Goal: Communication & Community: Answer question/provide support

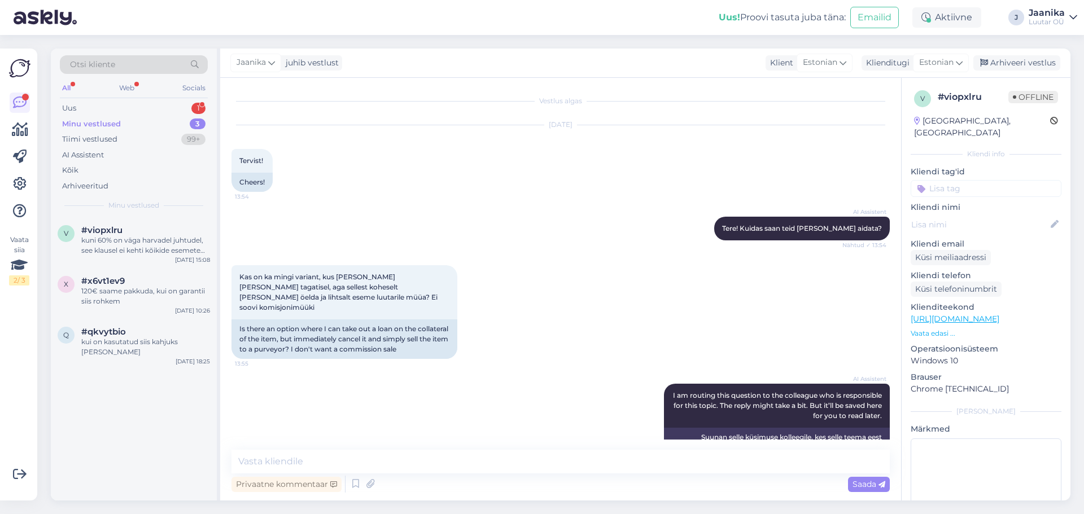
scroll to position [538, 0]
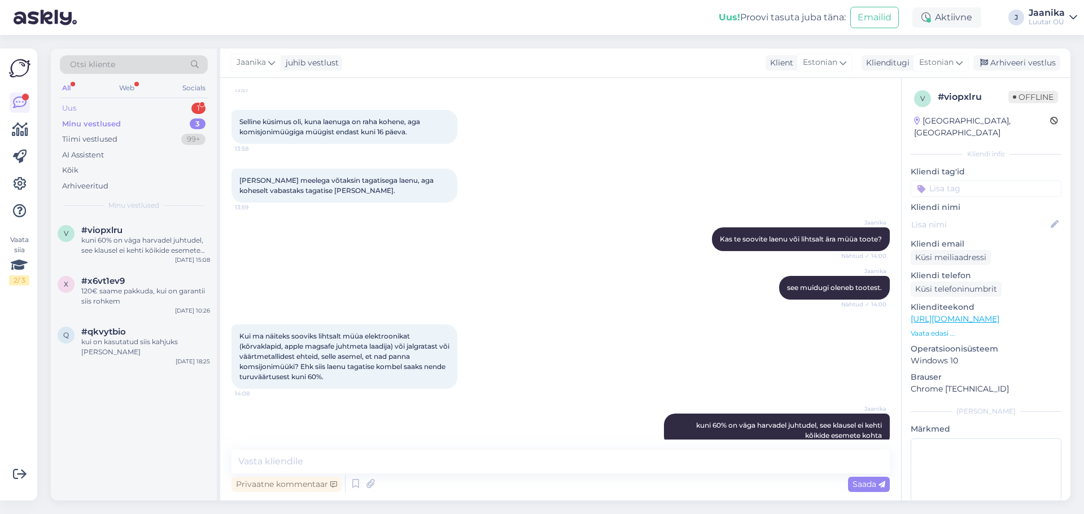
click at [85, 108] on div "Uus 1" at bounding box center [134, 108] width 148 height 16
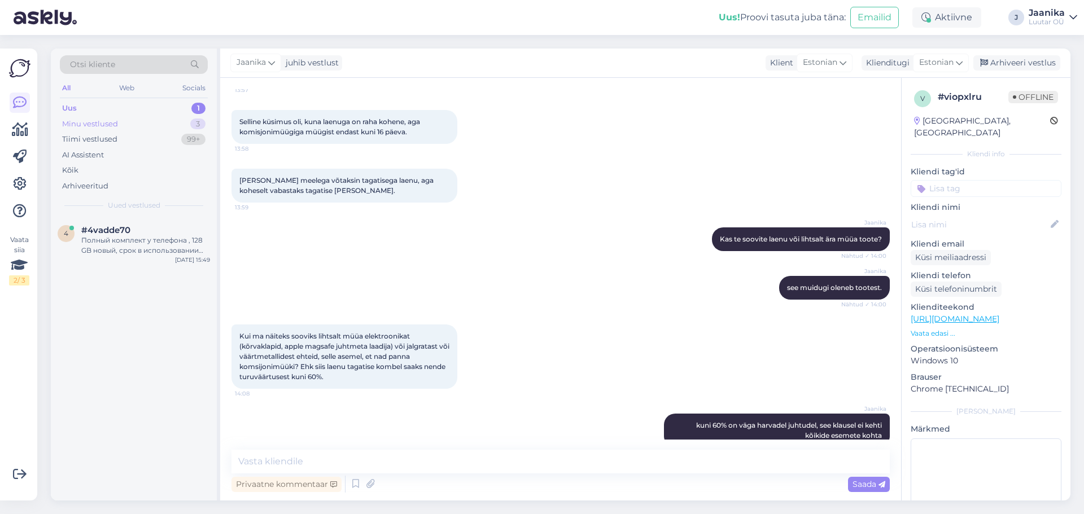
click at [90, 124] on div "Minu vestlused" at bounding box center [90, 124] width 56 height 11
click at [81, 108] on div "Uus 1" at bounding box center [134, 108] width 148 height 16
click at [125, 225] on div "k #kpezs6jv Tere, kuidas saan teid [PERSON_NAME] aidata? [DATE] 16:04" at bounding box center [134, 242] width 166 height 51
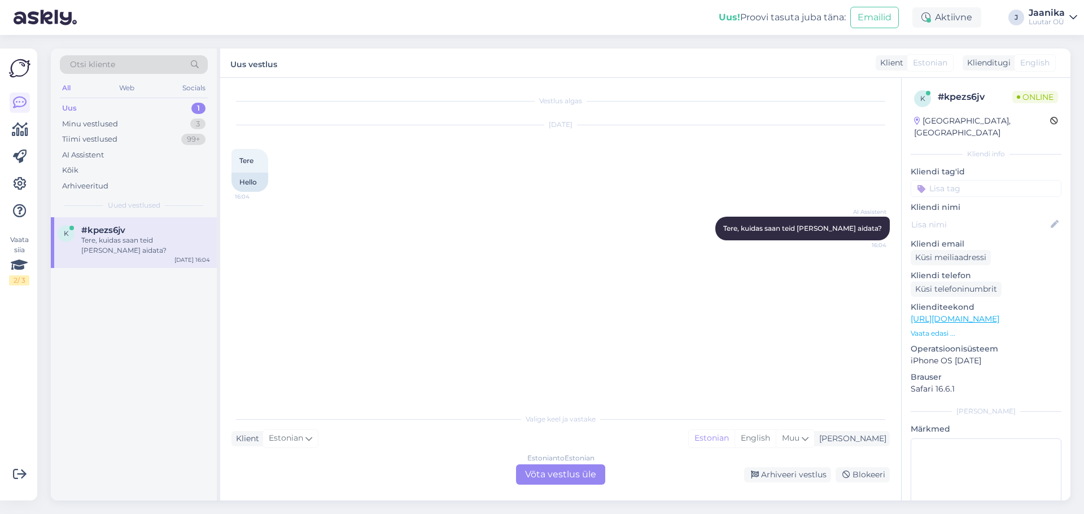
click at [556, 478] on div "Estonian to Estonian Võta vestlus üle" at bounding box center [560, 475] width 89 height 20
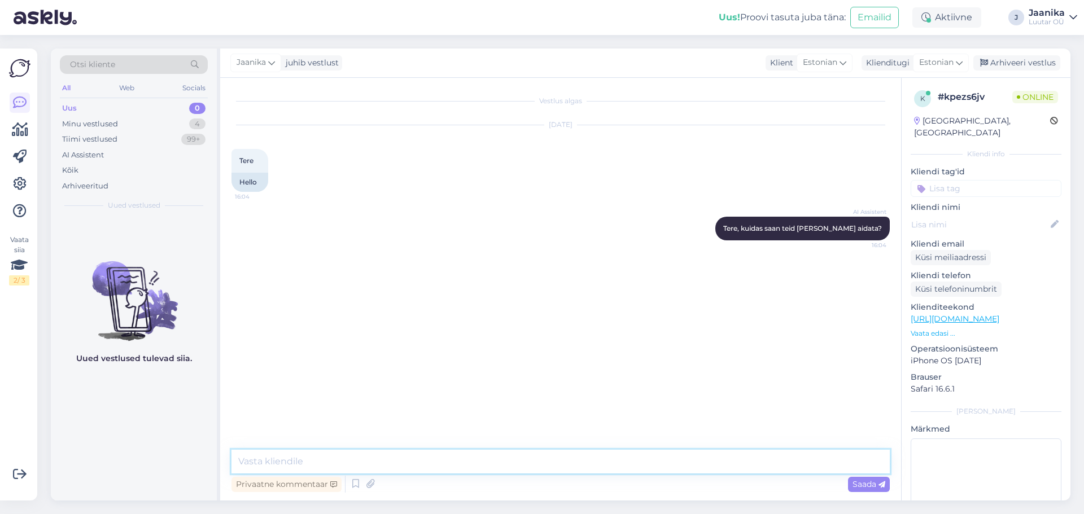
click at [432, 466] on textarea at bounding box center [560, 462] width 658 height 24
type textarea "Tere!"
click at [106, 121] on div "Minu vestlused" at bounding box center [90, 124] width 56 height 11
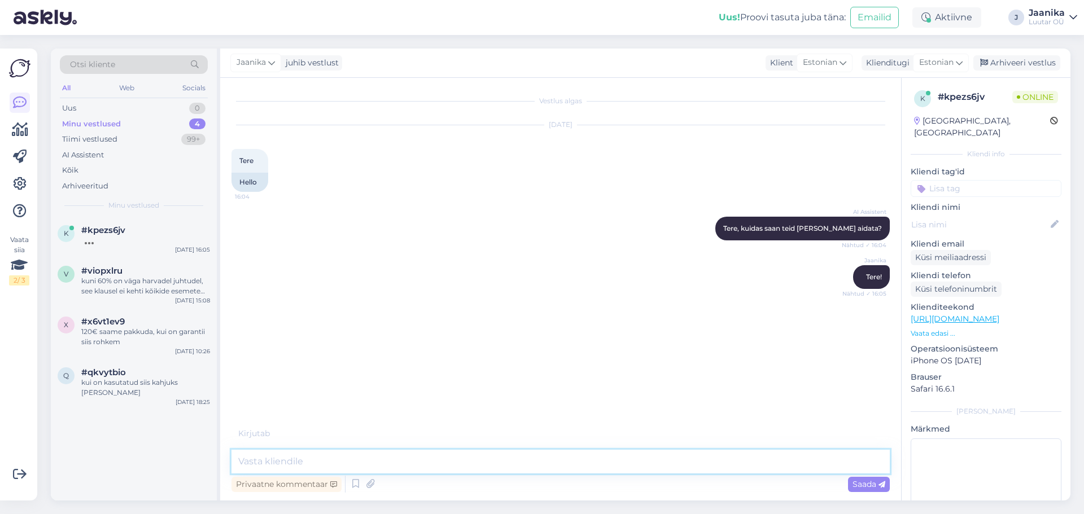
click at [321, 467] on textarea at bounding box center [560, 462] width 658 height 24
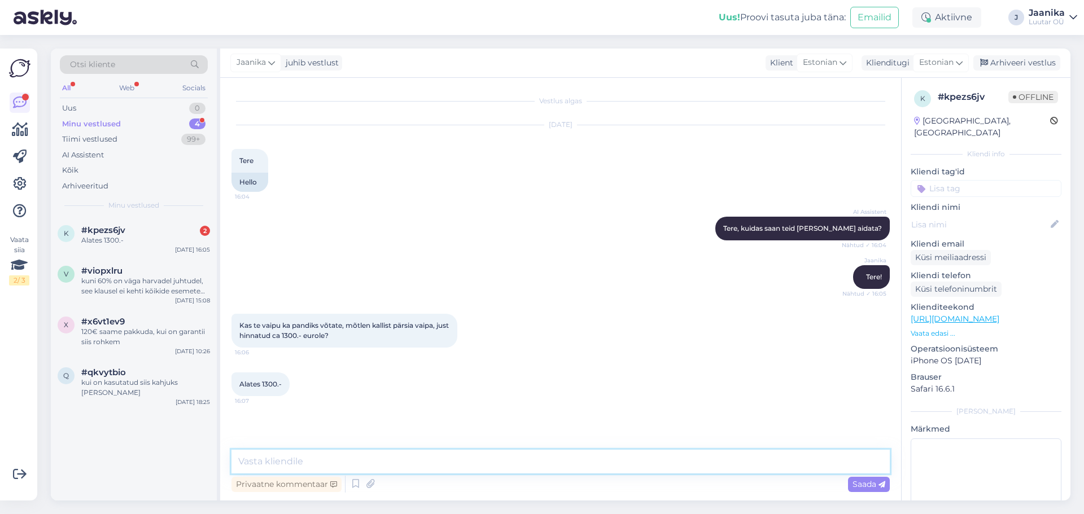
click at [302, 462] on textarea at bounding box center [560, 462] width 658 height 24
type textarea "[PERSON_NAME]"
